Goal: Check status

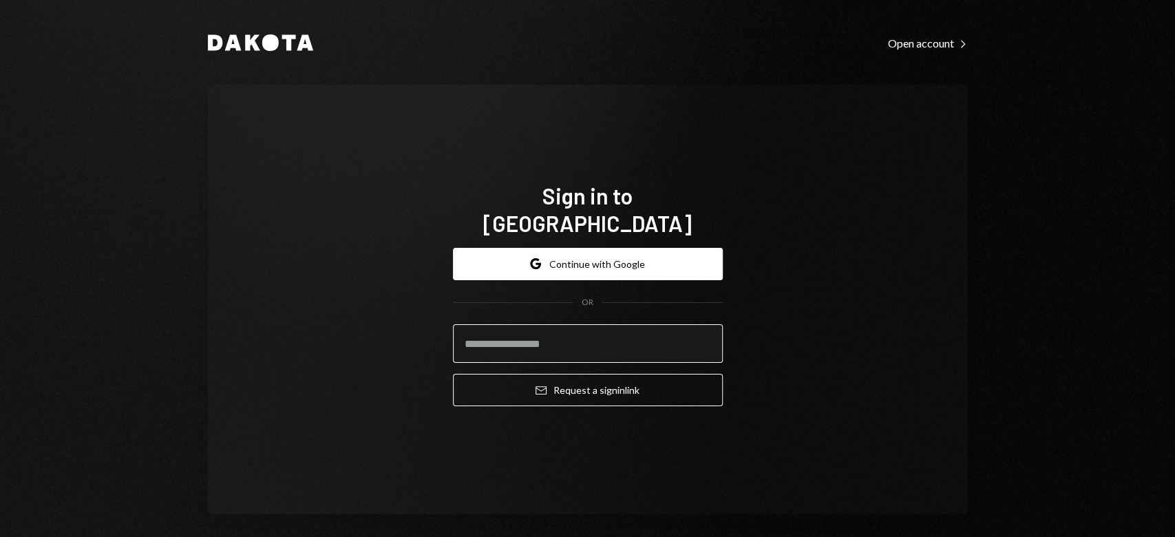
click at [511, 324] on input "email" at bounding box center [588, 343] width 270 height 39
type input "**********"
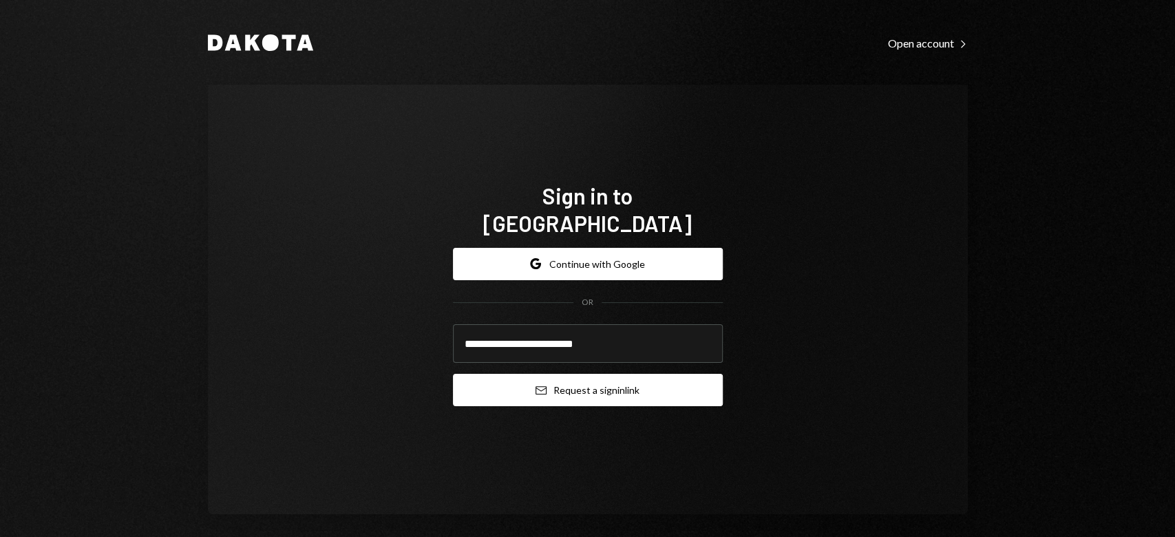
click at [511, 374] on button "Email Request a sign in link" at bounding box center [588, 390] width 270 height 32
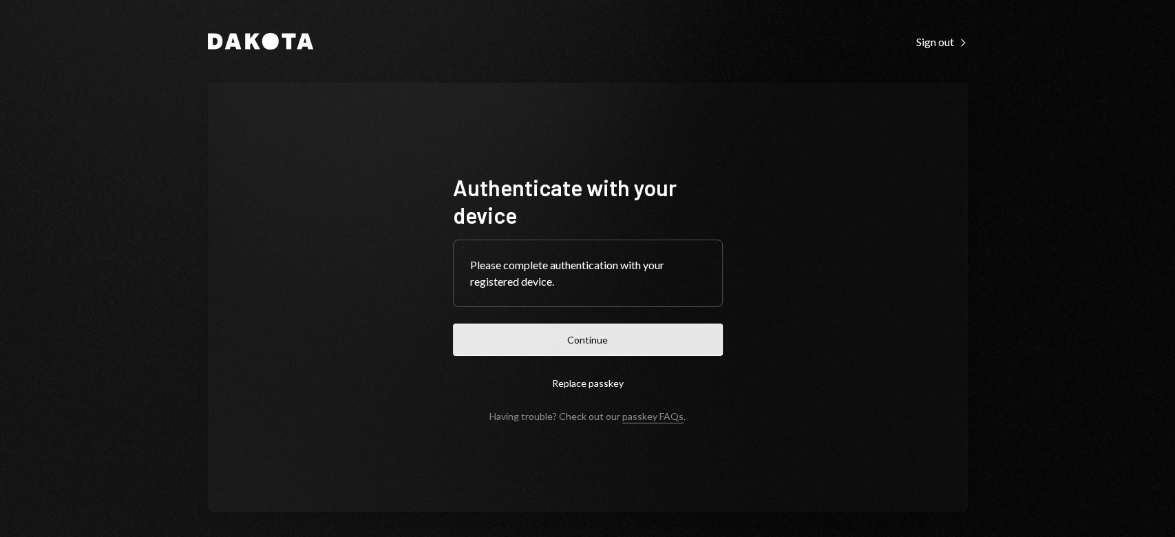
click at [545, 345] on button "Continue" at bounding box center [588, 339] width 270 height 32
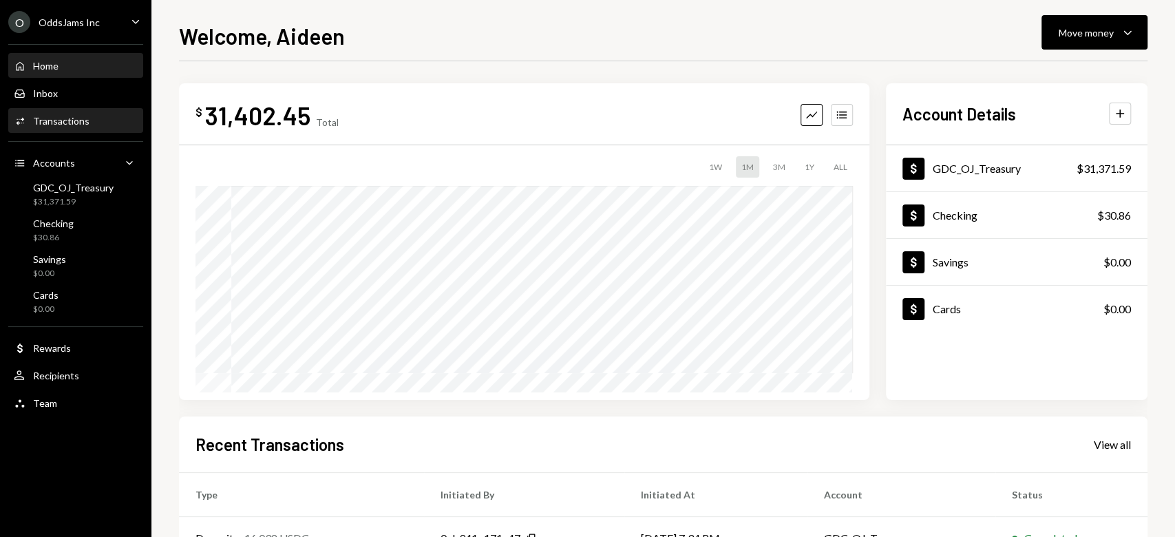
click at [56, 117] on div "Transactions" at bounding box center [61, 121] width 56 height 12
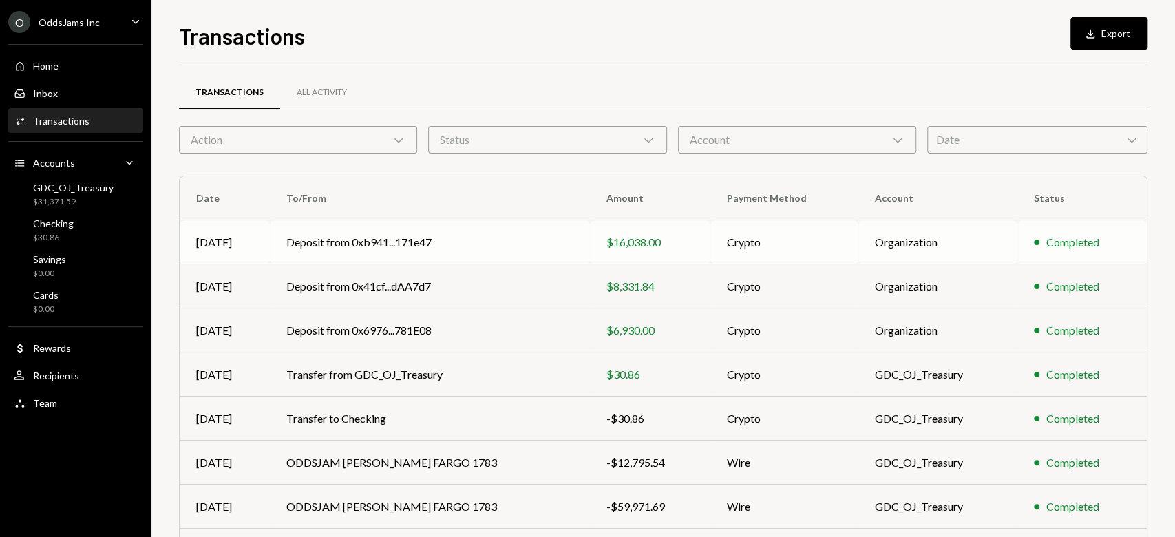
click at [420, 241] on td "Deposit from 0xb941...171e47" at bounding box center [430, 242] width 320 height 44
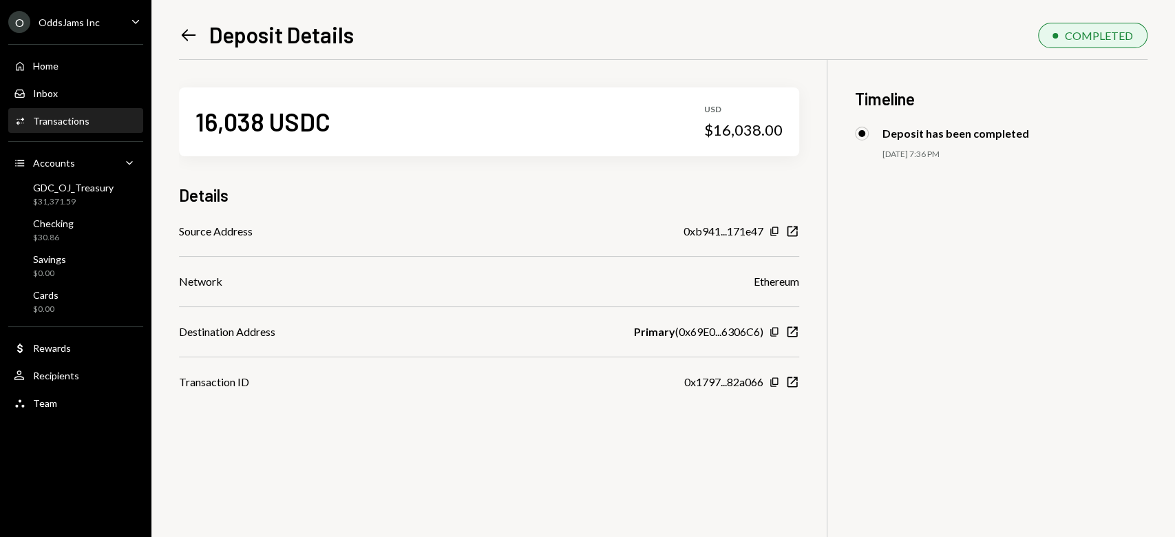
click at [266, 131] on div "16,038 USDC" at bounding box center [262, 121] width 135 height 31
click at [747, 142] on div "16,038 USDC USD $16,038.00" at bounding box center [489, 121] width 620 height 69
drag, startPoint x: 783, startPoint y: 128, endPoint x: 716, endPoint y: 146, distance: 69.8
click at [716, 146] on div "16,038 USDC USD $16,038.00" at bounding box center [489, 121] width 620 height 69
copy div "16,038.00"
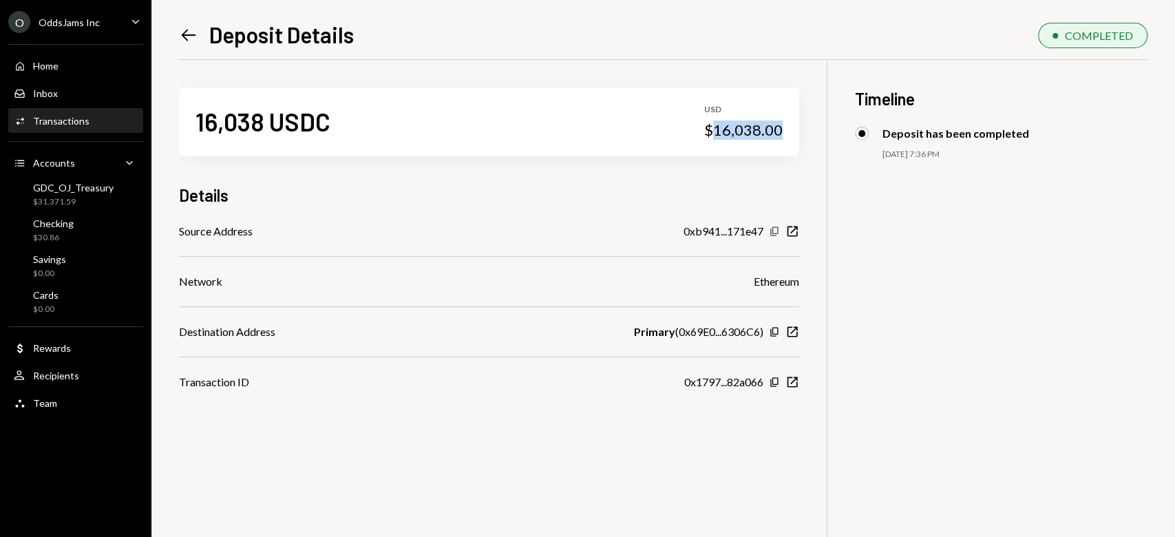
click at [773, 234] on icon "Copy" at bounding box center [774, 231] width 11 height 11
click at [190, 36] on icon "Left Arrow" at bounding box center [188, 34] width 19 height 19
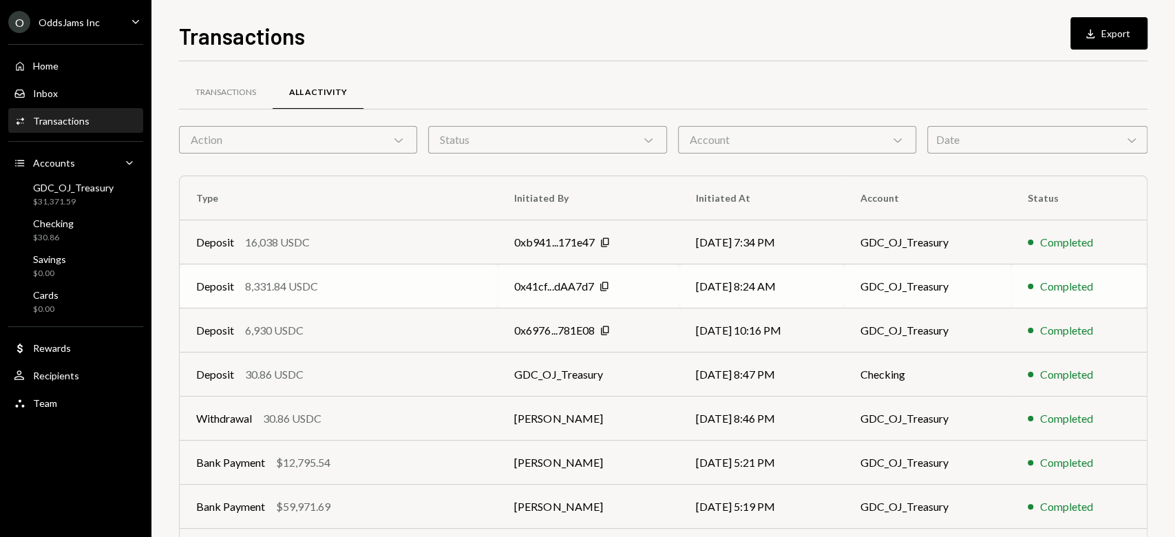
click at [533, 288] on div "0x41cf...dAA7d7" at bounding box center [553, 286] width 79 height 17
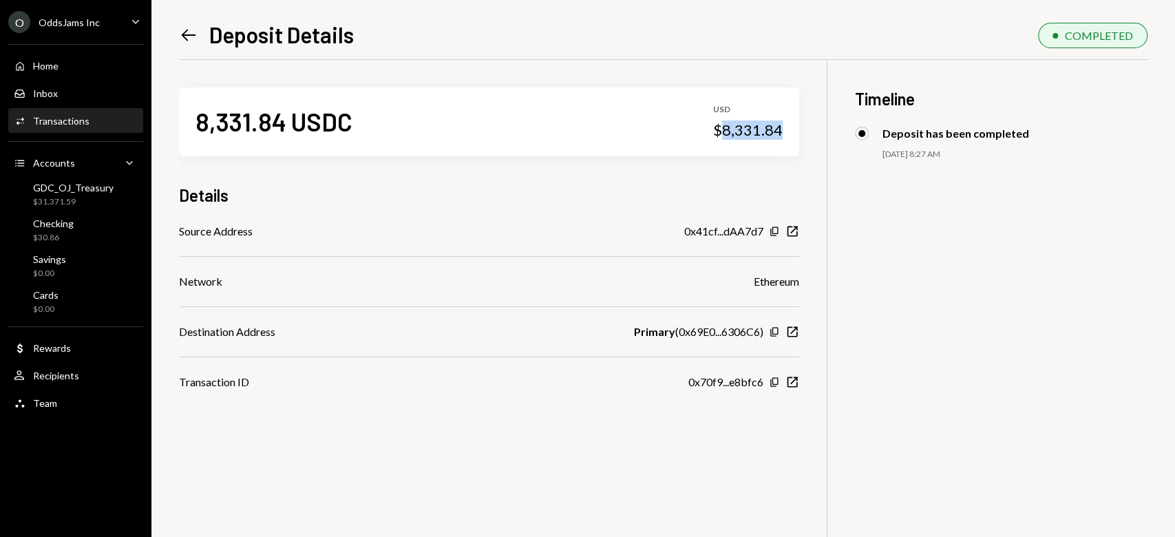
drag, startPoint x: 782, startPoint y: 135, endPoint x: 721, endPoint y: 129, distance: 60.8
click at [721, 129] on div "$8,331.84" at bounding box center [747, 129] width 69 height 19
copy div "8,331.84"
click at [767, 225] on div "0x41cf...dAA7d7 Copy New Window" at bounding box center [741, 231] width 115 height 17
click at [773, 228] on icon "Copy" at bounding box center [774, 231] width 11 height 11
